Goal: Find specific page/section: Find specific page/section

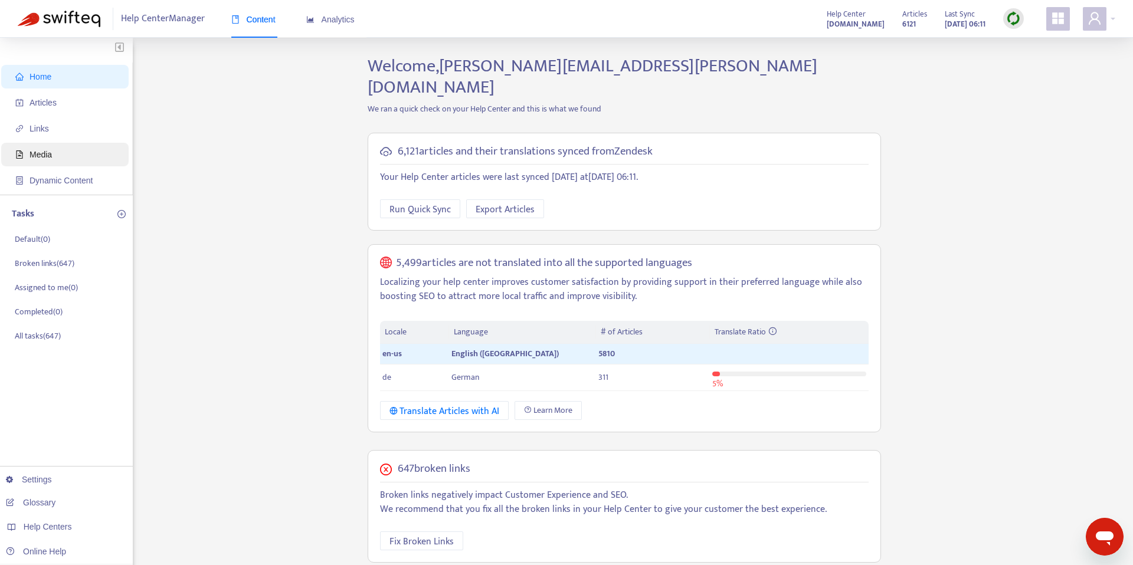
click at [67, 151] on span "Media" at bounding box center [67, 155] width 104 height 24
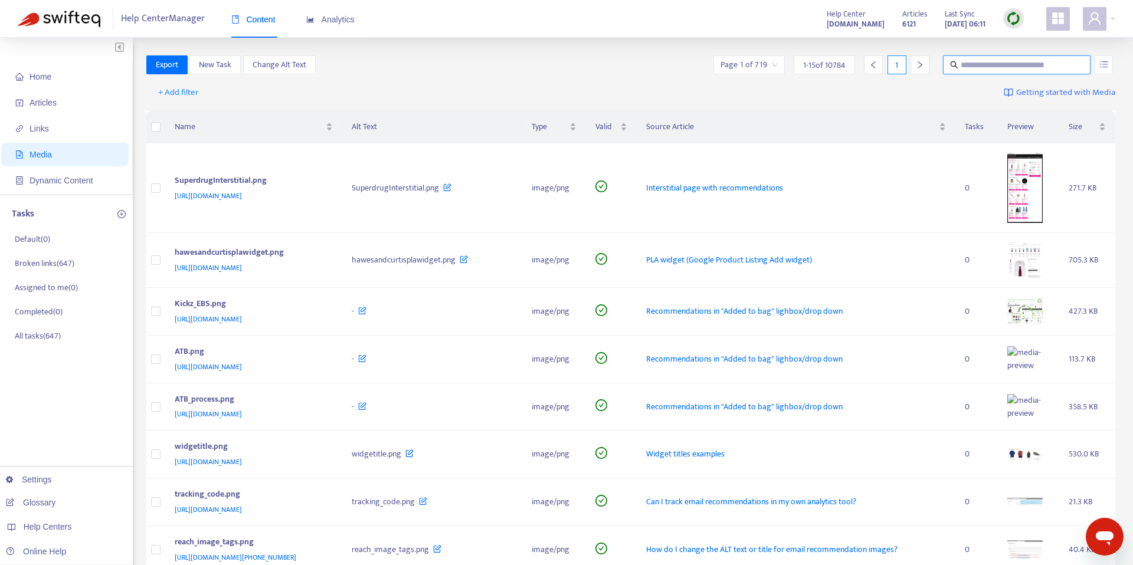
click at [1005, 67] on input "text" at bounding box center [1017, 64] width 113 height 13
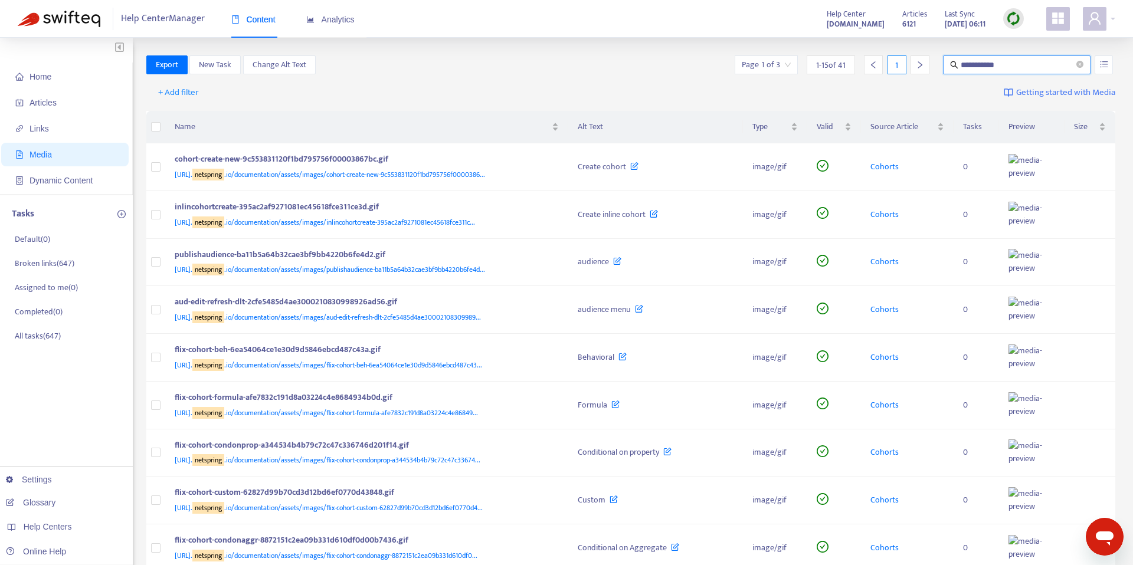
type input "*********"
